Goal: Register for event/course

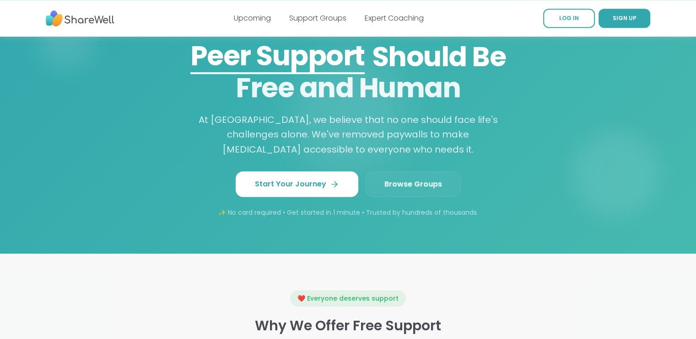
scroll to position [764, 0]
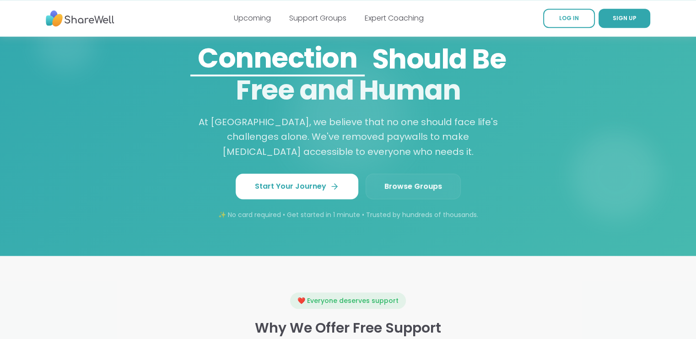
click at [419, 185] on span "Browse Groups" at bounding box center [413, 186] width 58 height 11
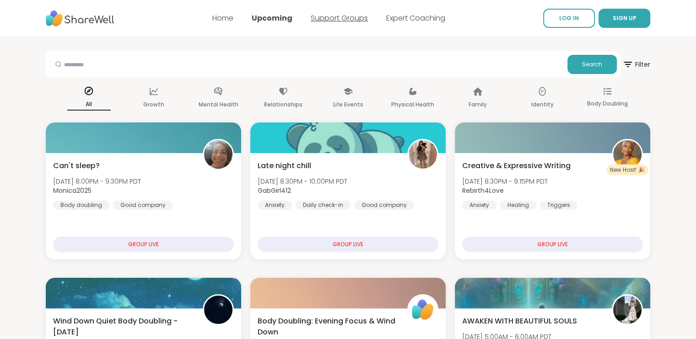
click at [333, 18] on link "Support Groups" at bounding box center [339, 18] width 57 height 11
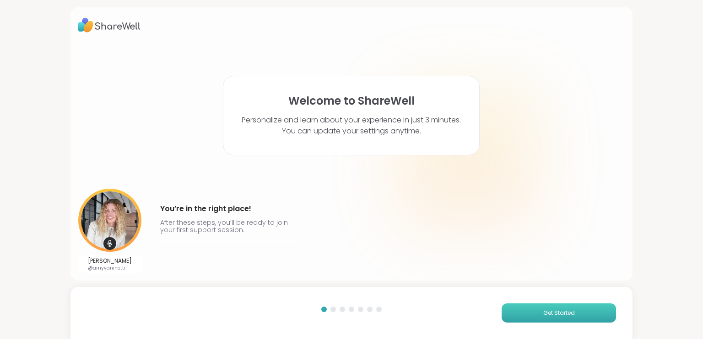
click at [568, 311] on span "Get Started" at bounding box center [559, 313] width 32 height 8
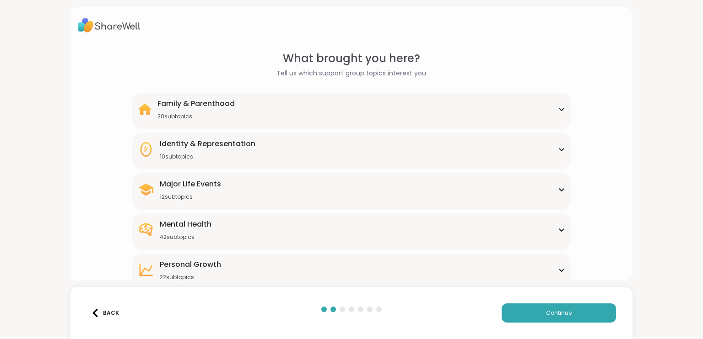
click at [562, 106] on div "Family & Parenthood 20 subtopics Adoption Adoption post-placement Attachment is…" at bounding box center [351, 111] width 438 height 37
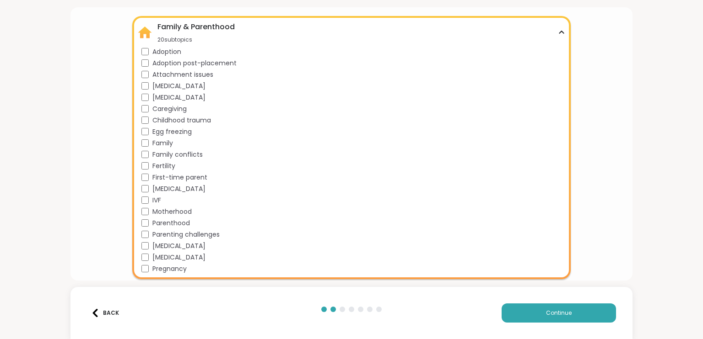
scroll to position [77, 0]
click at [553, 24] on div "Family & Parenthood 20 subtopics" at bounding box center [351, 32] width 427 height 22
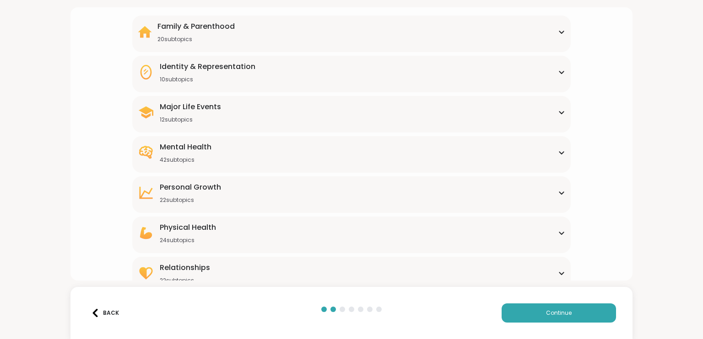
scroll to position [90, 0]
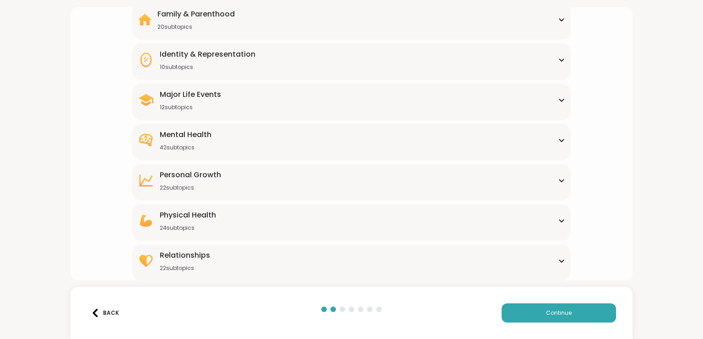
click at [558, 261] on icon at bounding box center [561, 261] width 7 height 5
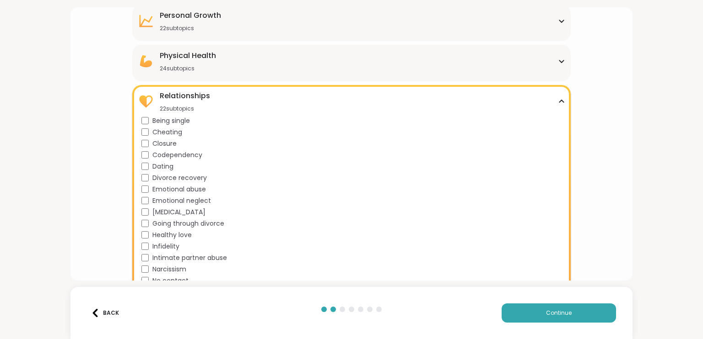
scroll to position [253, 0]
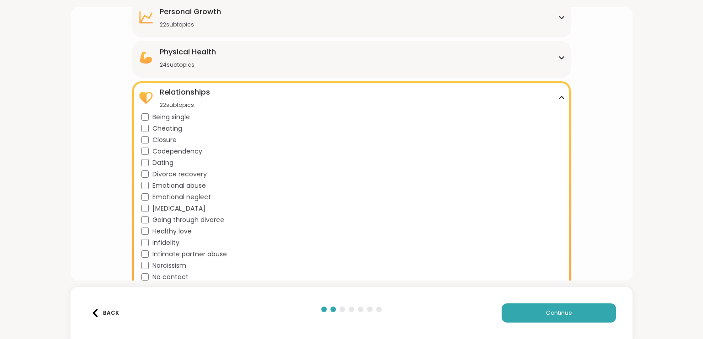
click at [167, 267] on span "Narcissism" at bounding box center [169, 266] width 34 height 10
click at [565, 306] on button "Continue" at bounding box center [558, 313] width 114 height 19
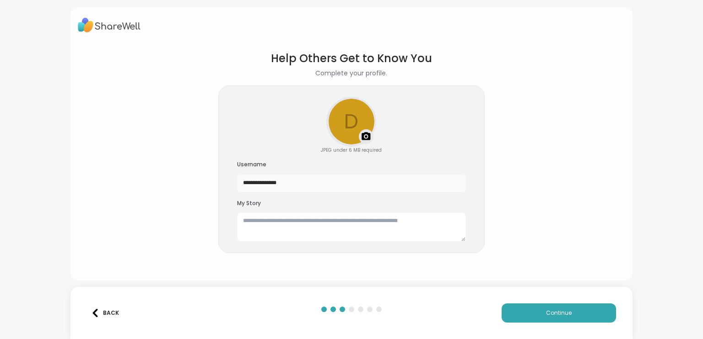
click at [306, 181] on input "**********" at bounding box center [351, 183] width 229 height 18
click at [328, 220] on textarea at bounding box center [351, 227] width 229 height 29
click at [155, 16] on div at bounding box center [351, 25] width 547 height 21
click at [403, 219] on textarea "**********" at bounding box center [351, 227] width 229 height 29
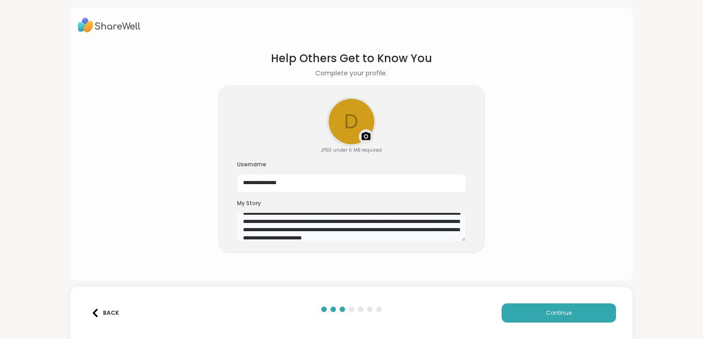
scroll to position [16, 0]
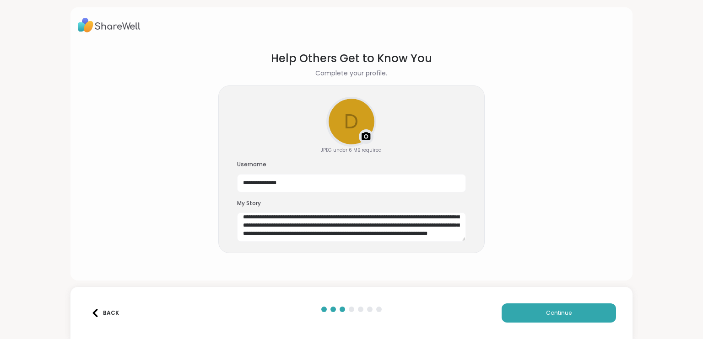
click at [163, 33] on div at bounding box center [351, 25] width 547 height 21
click at [418, 238] on textarea "**********" at bounding box center [351, 227] width 229 height 29
click at [173, 31] on div at bounding box center [351, 25] width 547 height 21
click at [422, 236] on textarea "**********" at bounding box center [351, 227] width 229 height 29
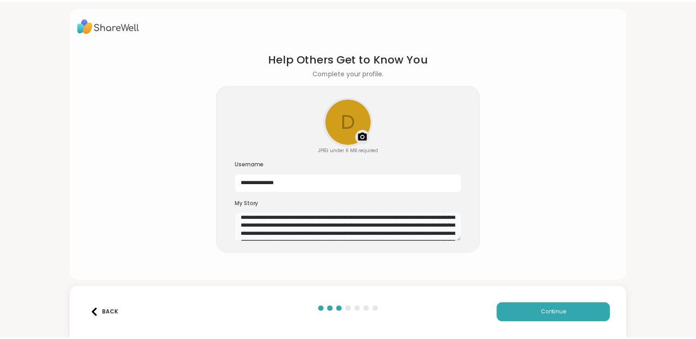
scroll to position [24, 0]
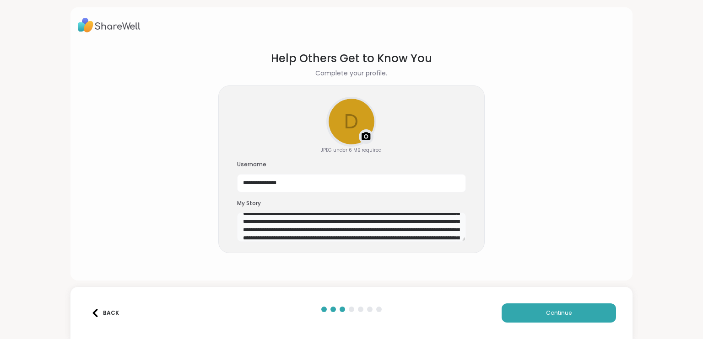
type textarea "**********"
click at [444, 276] on div "**********" at bounding box center [351, 144] width 562 height 274
click at [595, 198] on section "**********" at bounding box center [351, 158] width 547 height 231
click at [556, 311] on span "Continue" at bounding box center [559, 313] width 26 height 8
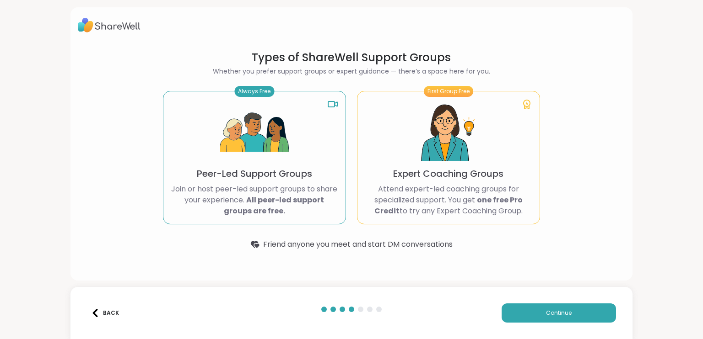
click at [252, 94] on div "Always Free" at bounding box center [254, 91] width 40 height 11
click at [282, 160] on img at bounding box center [254, 133] width 69 height 69
click at [549, 307] on button "Continue" at bounding box center [558, 313] width 114 height 19
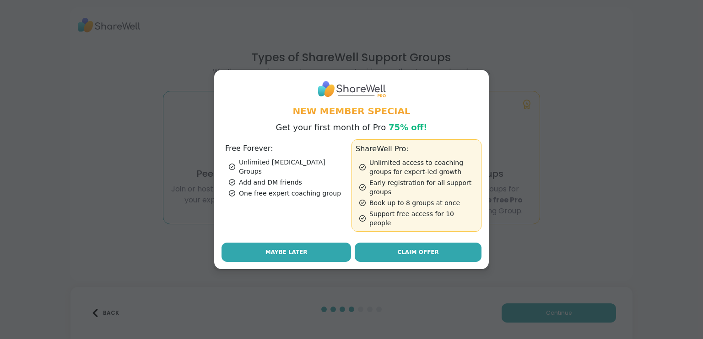
click at [302, 250] on button "Maybe Later" at bounding box center [285, 252] width 129 height 19
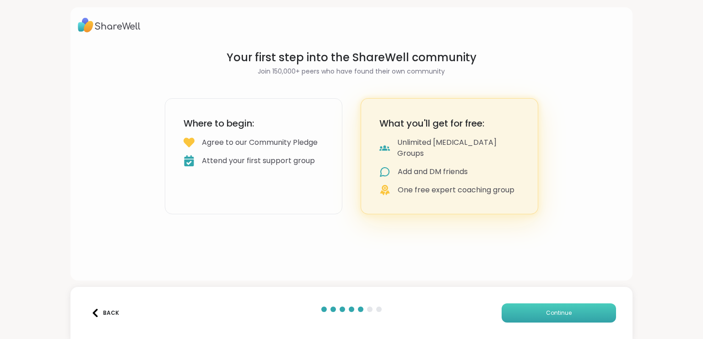
click at [563, 311] on span "Continue" at bounding box center [559, 313] width 26 height 8
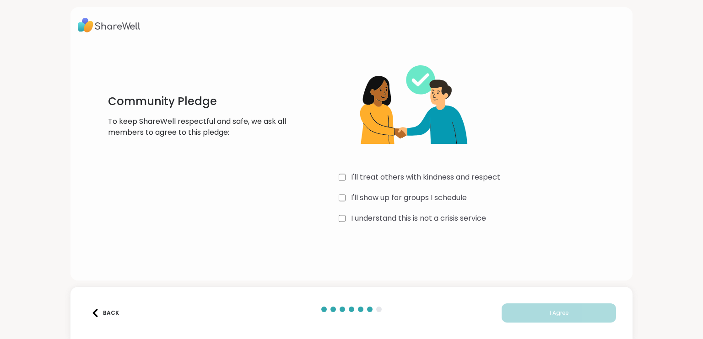
click at [451, 178] on label "I'll treat others with kindness and respect" at bounding box center [425, 177] width 149 height 11
click at [437, 195] on label "I'll show up for groups I schedule" at bounding box center [409, 198] width 116 height 11
click at [454, 218] on label "I understand this is not a crisis service" at bounding box center [418, 218] width 135 height 11
click at [569, 311] on button "I Agree" at bounding box center [558, 313] width 114 height 19
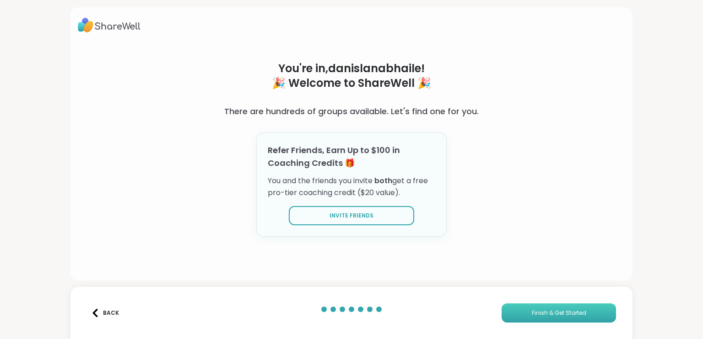
click at [569, 311] on span "Finish & Get Started" at bounding box center [558, 313] width 54 height 8
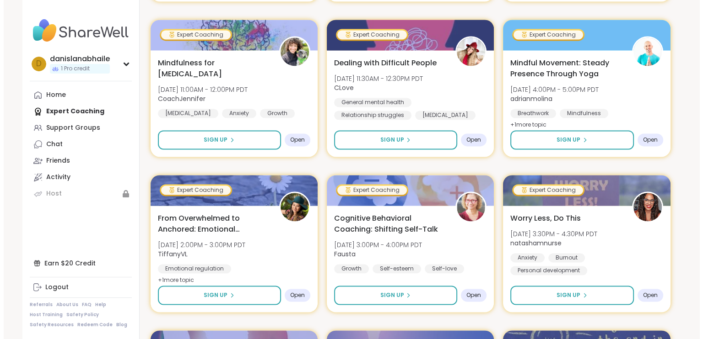
scroll to position [1409, 0]
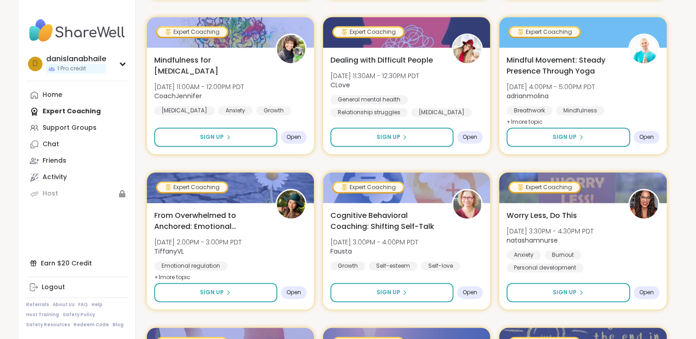
click at [444, 276] on div "Cognitive Behavioral Coaching: Shifting Self-Talk Tue, Oct 21 | 3:00PM - 4:00PM…" at bounding box center [406, 256] width 167 height 107
